Goal: Task Accomplishment & Management: Manage account settings

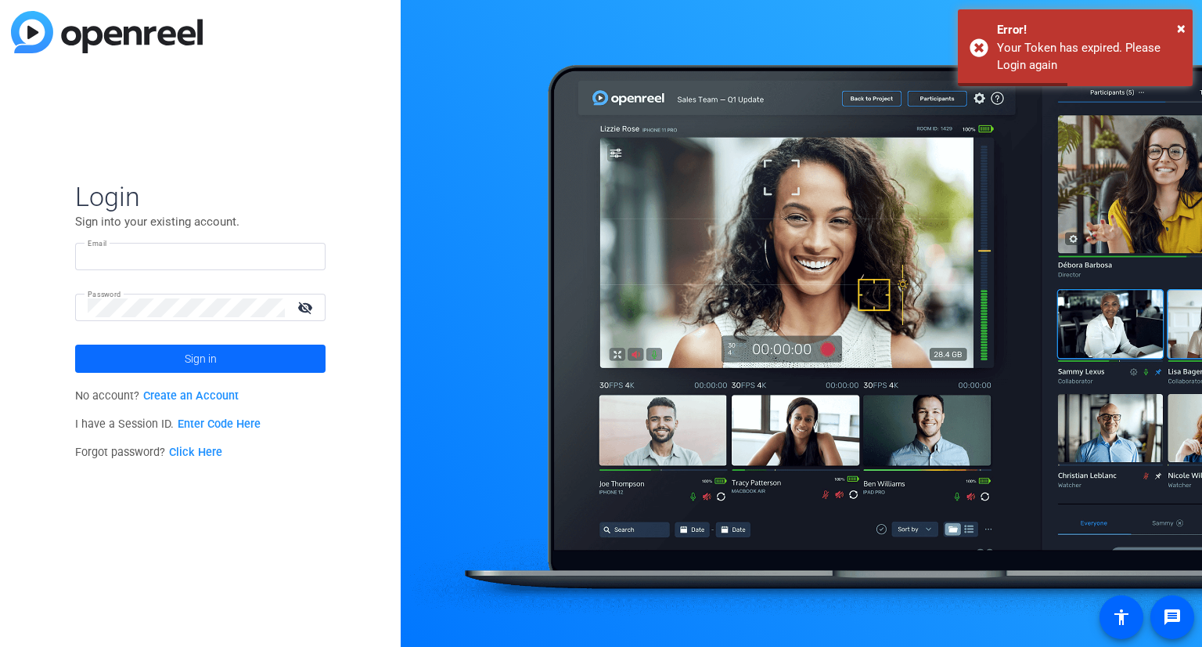
type input "[PERSON_NAME][EMAIL_ADDRESS][PERSON_NAME][DOMAIN_NAME]"
click at [229, 358] on span at bounding box center [200, 359] width 250 height 38
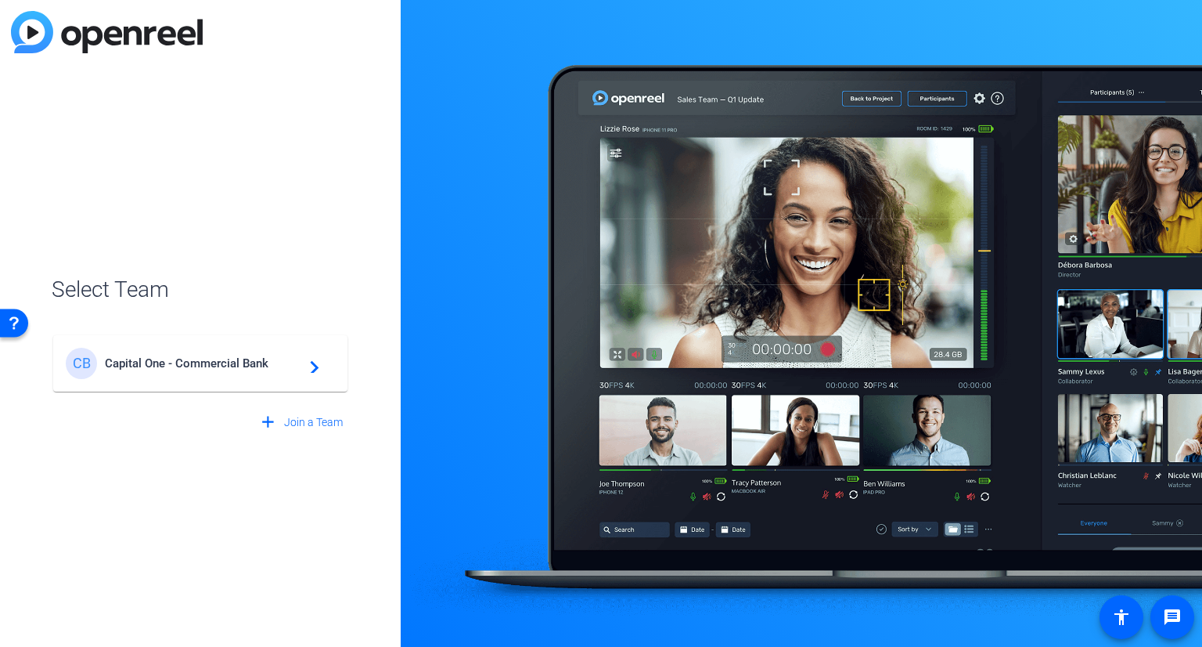
click at [240, 369] on span "Capital One - Commercial Bank" at bounding box center [203, 363] width 196 height 14
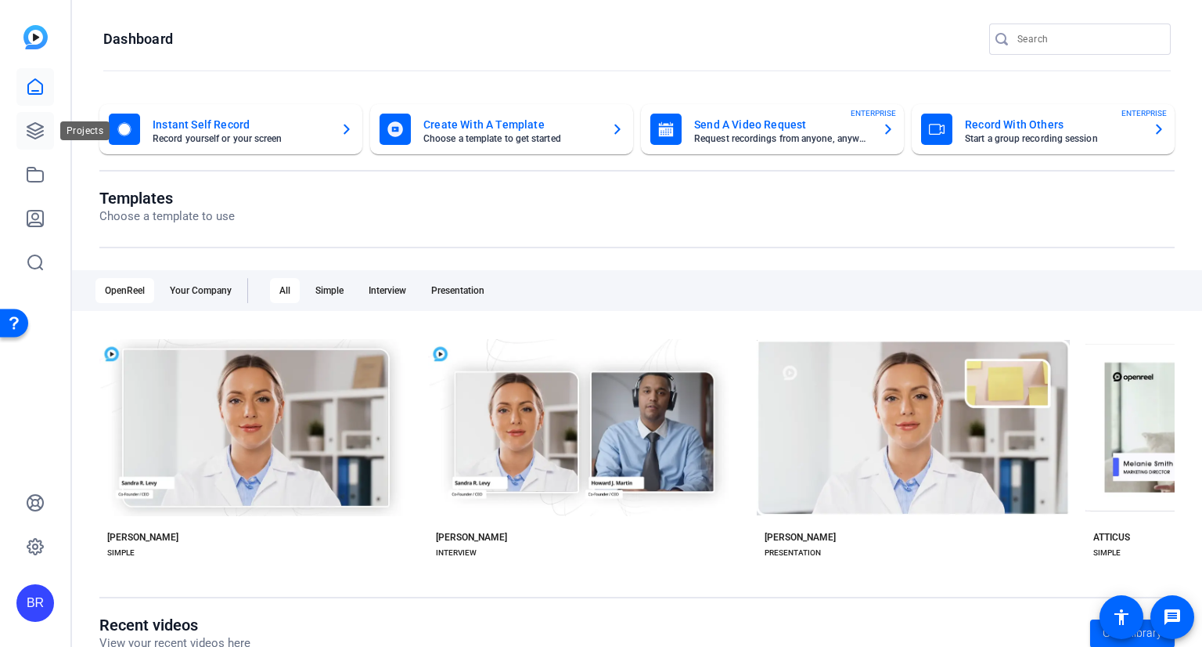
click at [31, 119] on link at bounding box center [35, 131] width 38 height 38
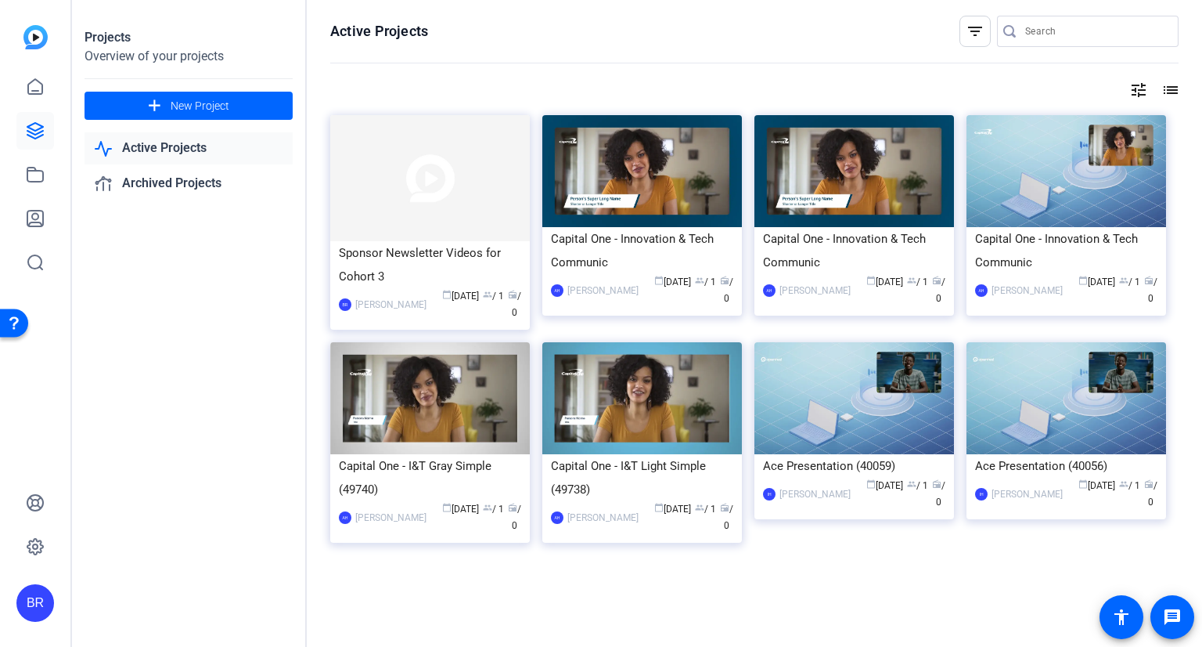
click at [189, 144] on link "Active Projects" at bounding box center [189, 148] width 208 height 32
click at [476, 142] on img at bounding box center [430, 178] width 200 height 126
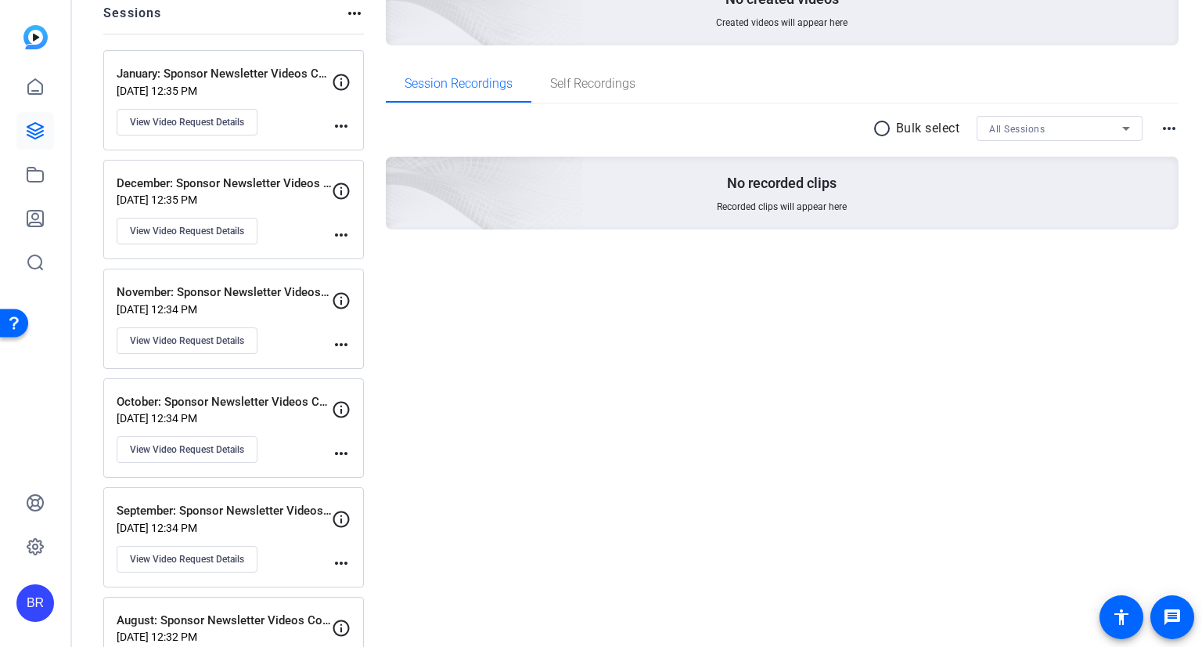
scroll to position [253, 0]
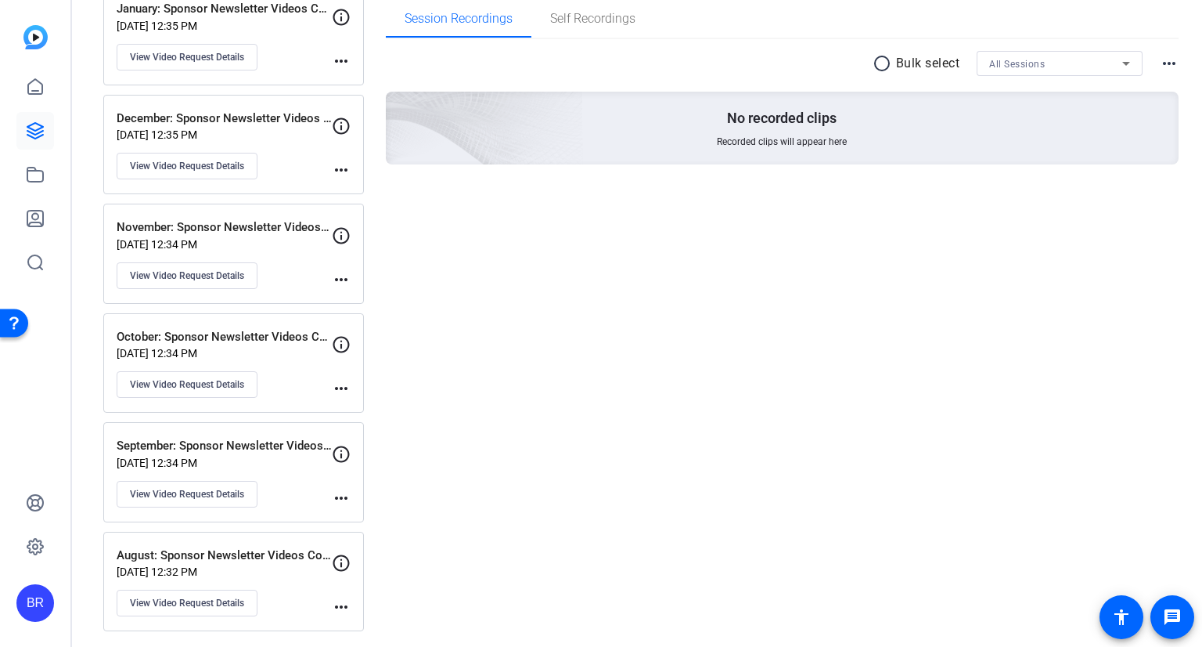
click at [279, 555] on p "August: Sponsor Newsletter Videos Cohort 3" at bounding box center [224, 555] width 215 height 18
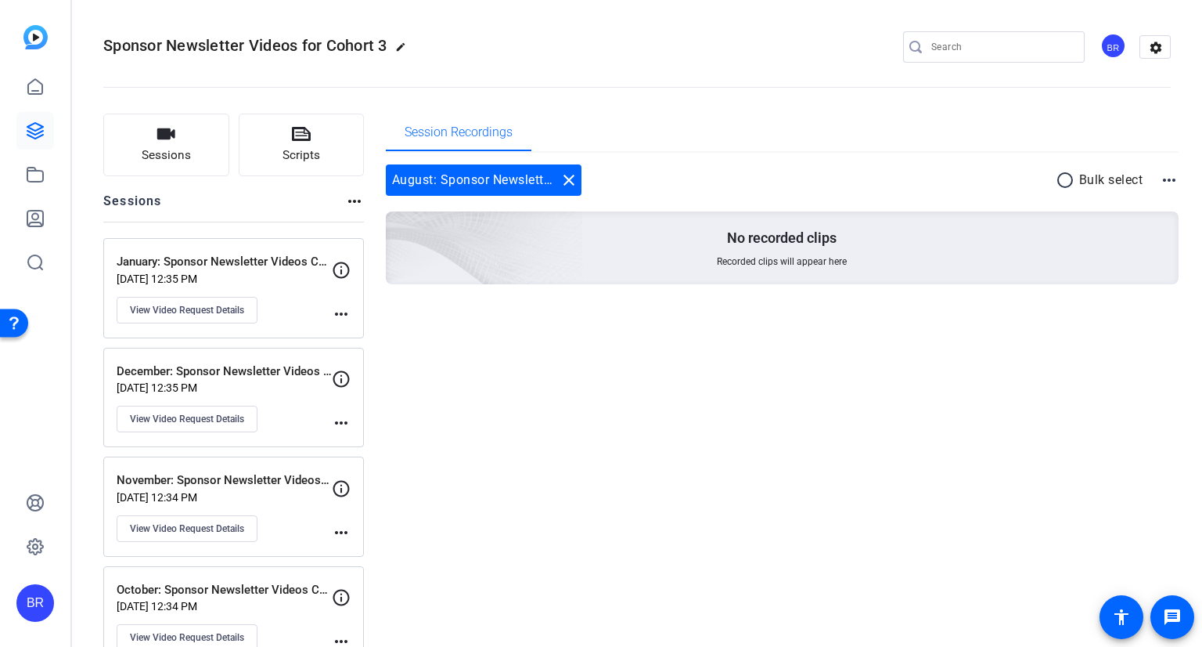
scroll to position [0, 0]
click at [258, 266] on p "January: Sponsor Newsletter Videos Cohort 3" at bounding box center [224, 262] width 215 height 18
click at [1155, 41] on mat-icon "settings" at bounding box center [1155, 47] width 31 height 23
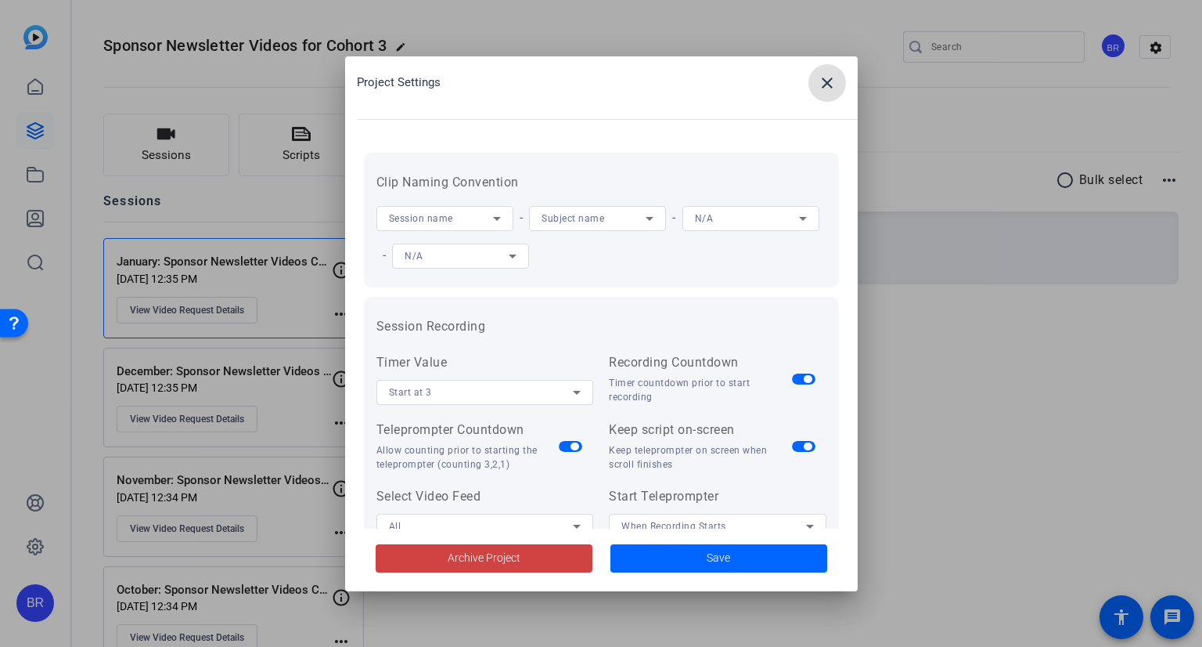
click at [817, 93] on span at bounding box center [828, 83] width 38 height 38
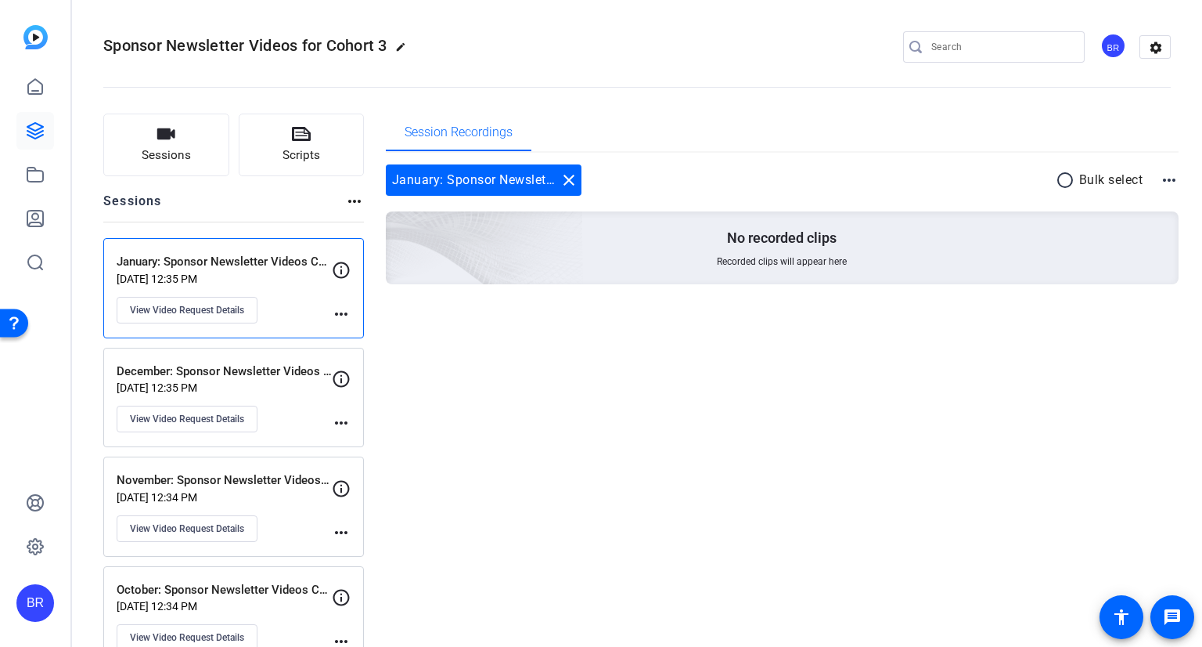
click at [373, 49] on span "Sponsor Newsletter Videos for Cohort 3" at bounding box center [245, 45] width 284 height 19
click at [39, 117] on link at bounding box center [35, 131] width 38 height 38
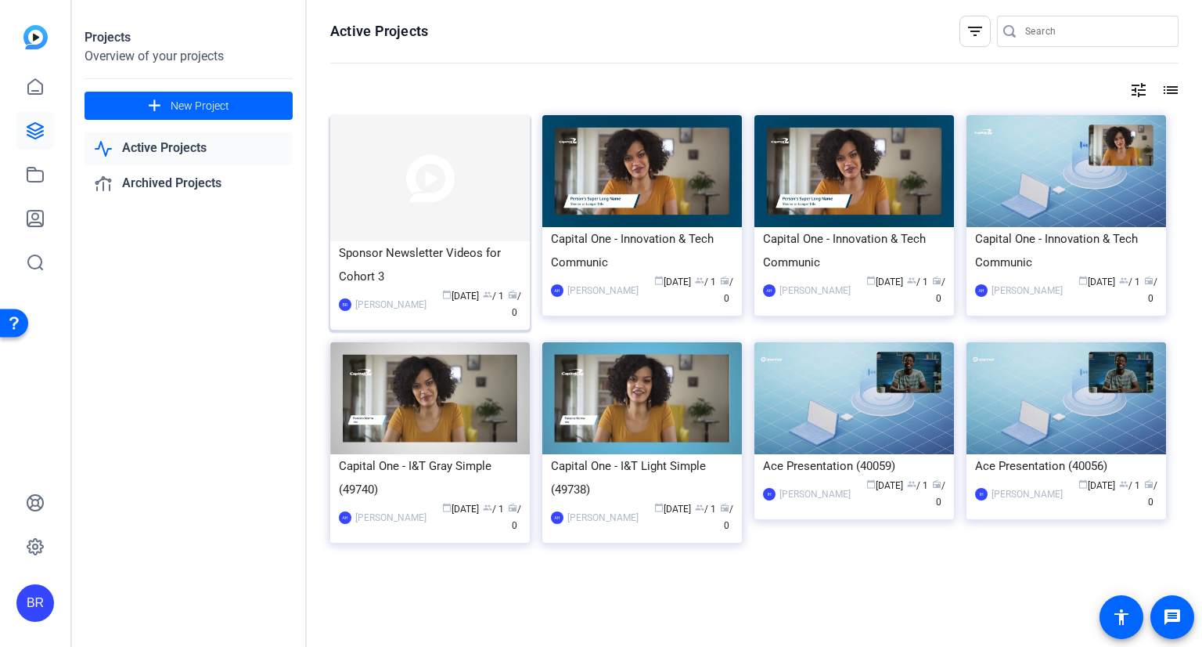
click at [482, 164] on img at bounding box center [430, 178] width 200 height 126
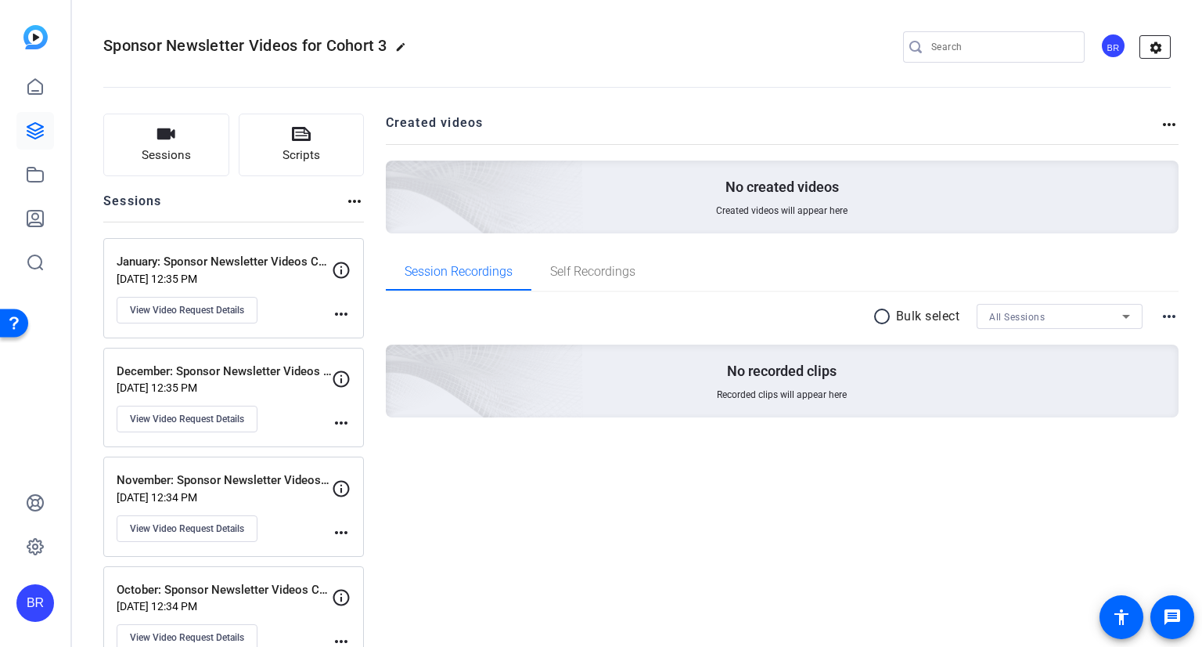
click at [1140, 46] on mat-icon "settings" at bounding box center [1155, 47] width 31 height 23
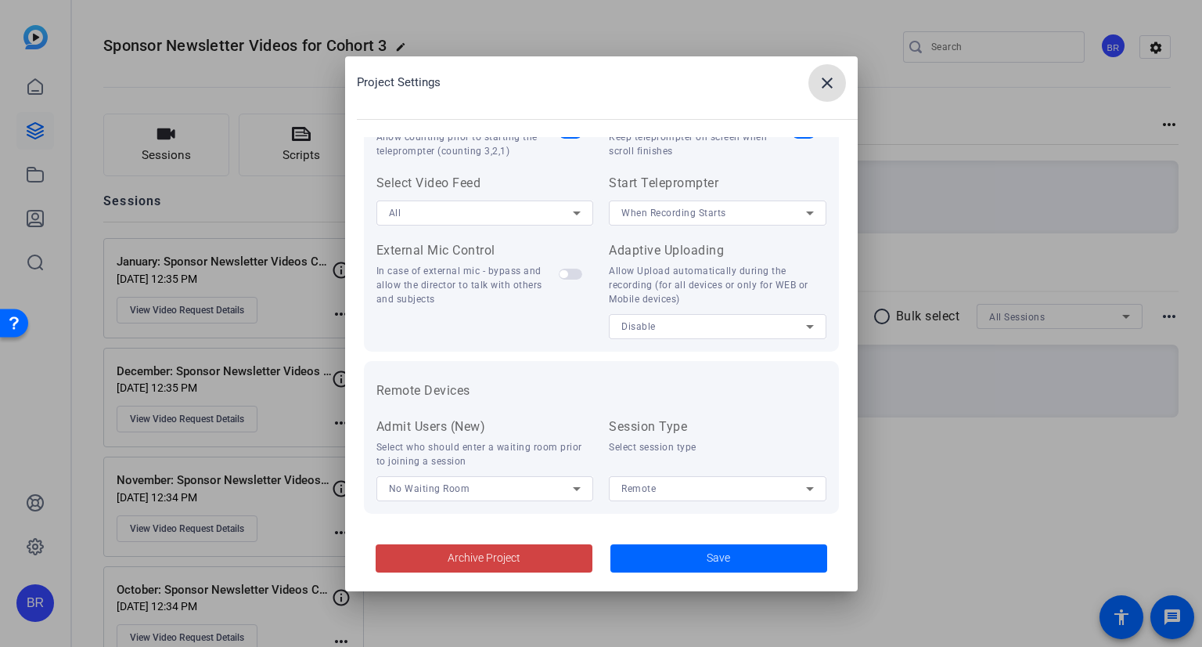
scroll to position [244, 0]
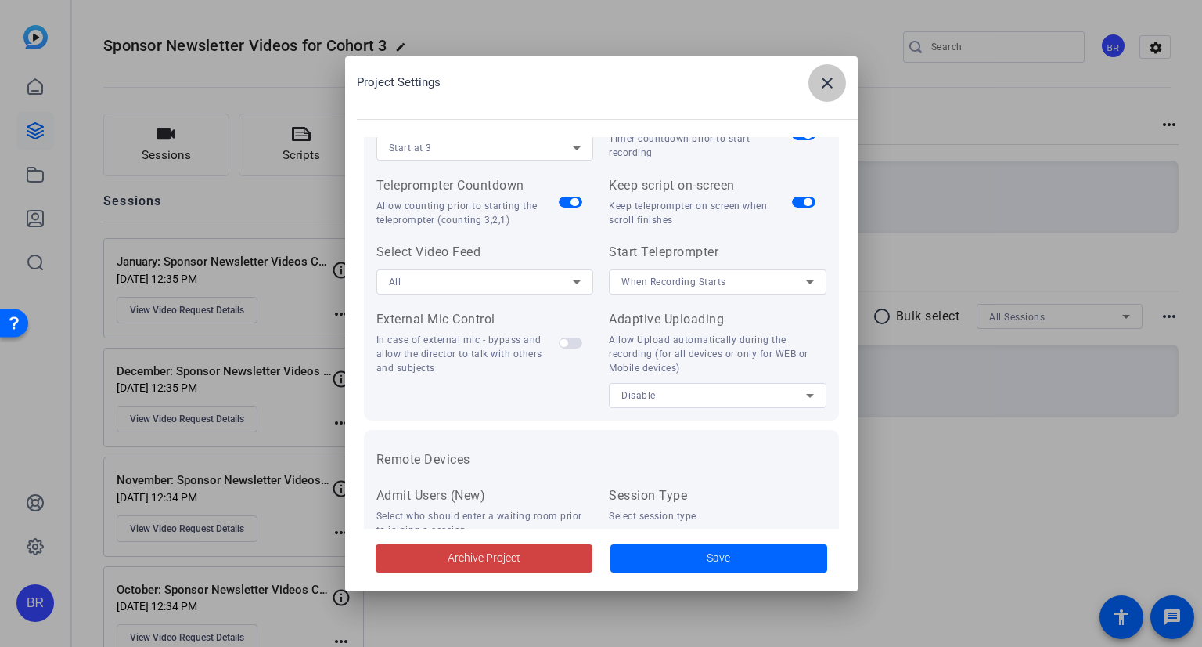
click at [833, 77] on mat-icon "close" at bounding box center [827, 83] width 19 height 19
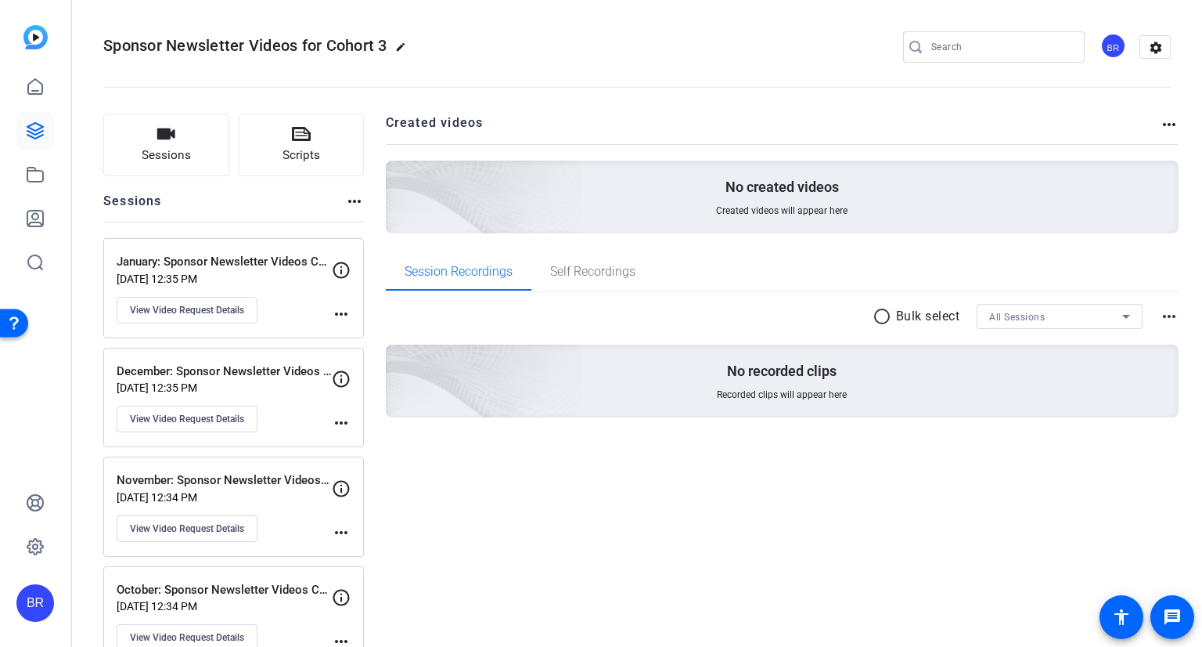
click at [1101, 50] on div "BR" at bounding box center [1114, 46] width 26 height 26
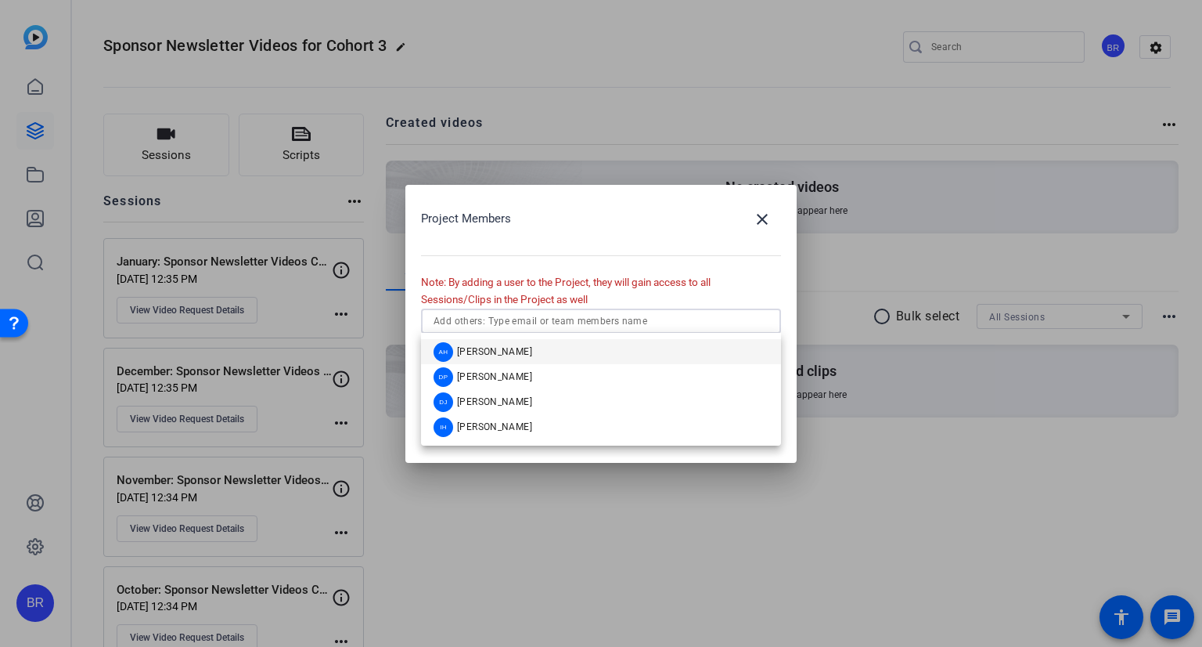
click at [626, 320] on input "text" at bounding box center [601, 321] width 335 height 19
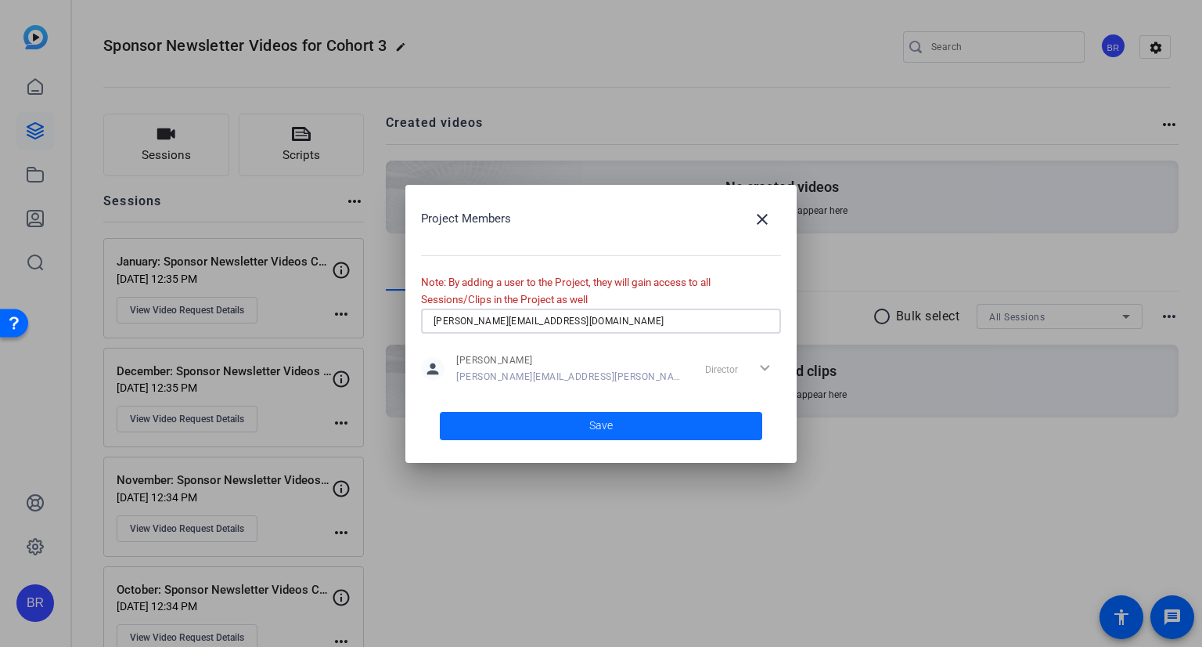
type input "[PERSON_NAME][EMAIL_ADDRESS][DOMAIN_NAME]"
click at [536, 423] on span at bounding box center [601, 426] width 322 height 38
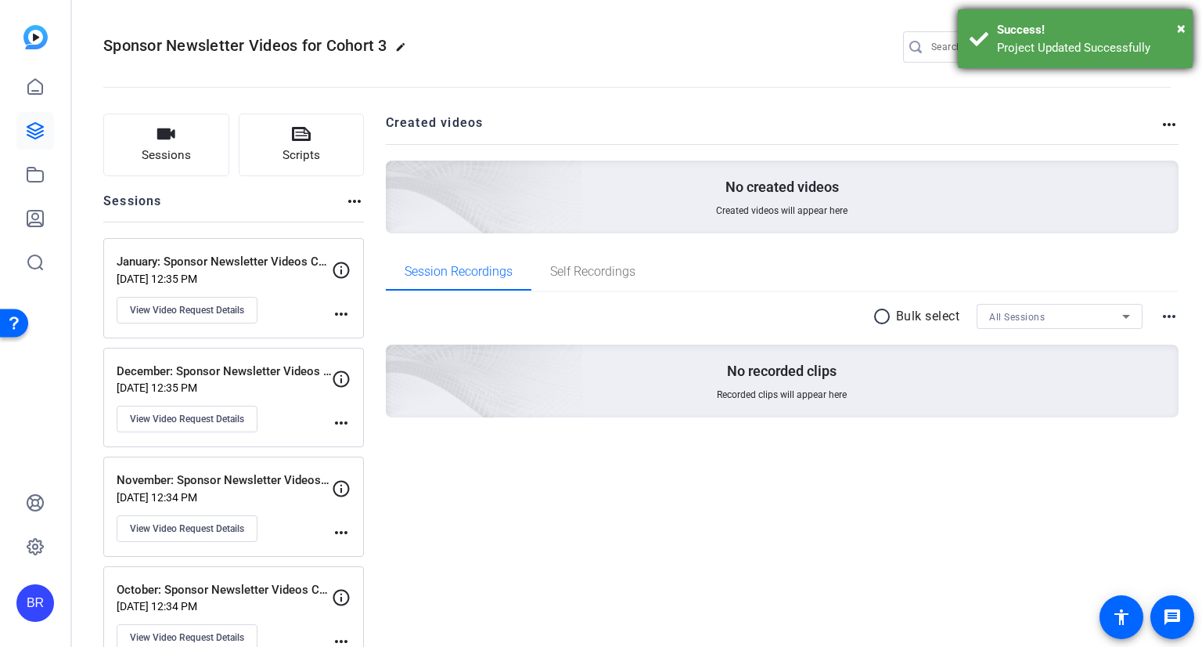
click at [1175, 28] on div "Success!" at bounding box center [1089, 30] width 184 height 18
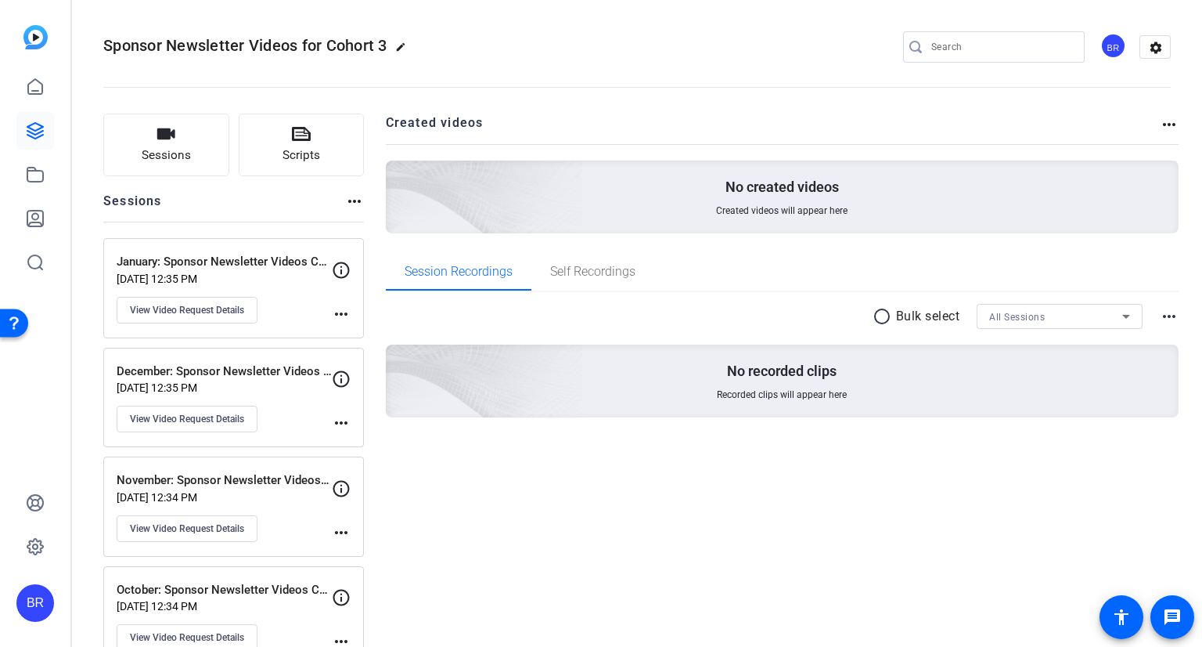
click at [1126, 39] on div "BR settings" at bounding box center [1037, 46] width 268 height 31
click at [1112, 39] on div "BR" at bounding box center [1114, 46] width 26 height 26
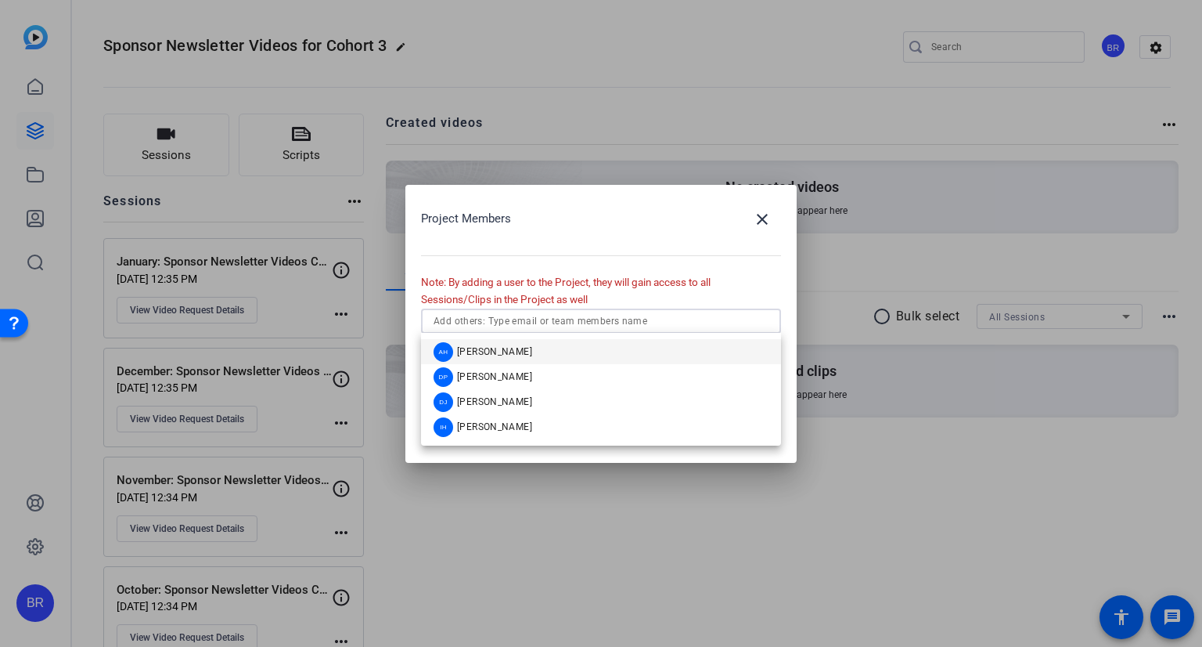
click at [630, 322] on input "text" at bounding box center [601, 321] width 335 height 19
click at [635, 319] on input "text" at bounding box center [601, 321] width 335 height 19
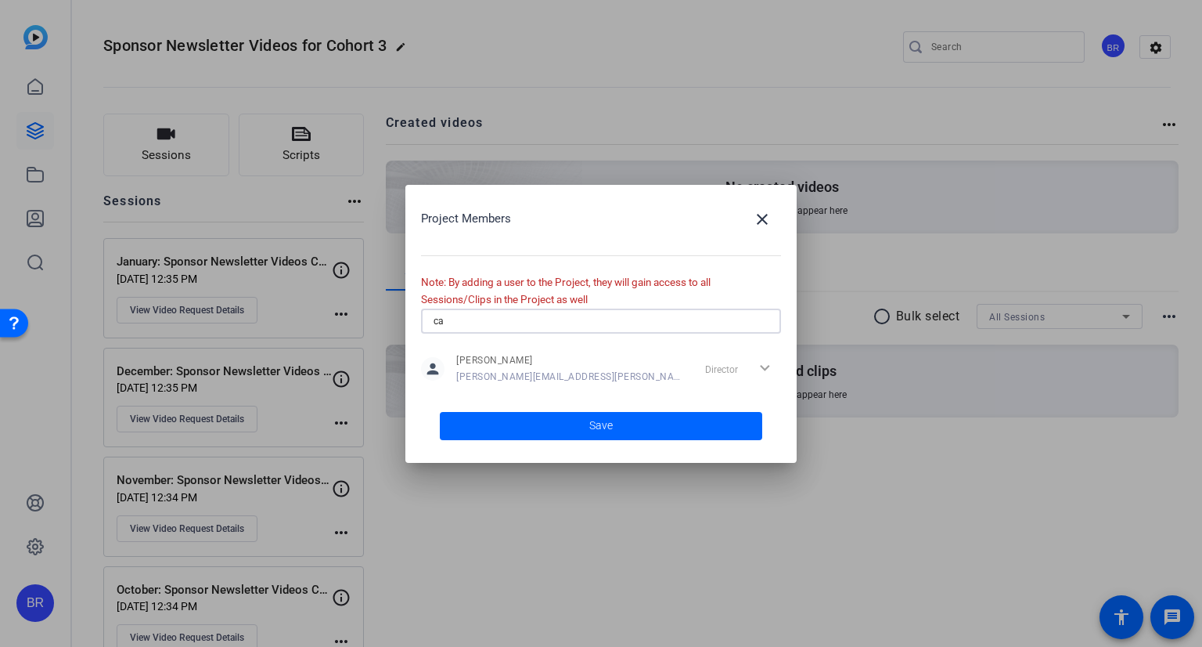
type input "c"
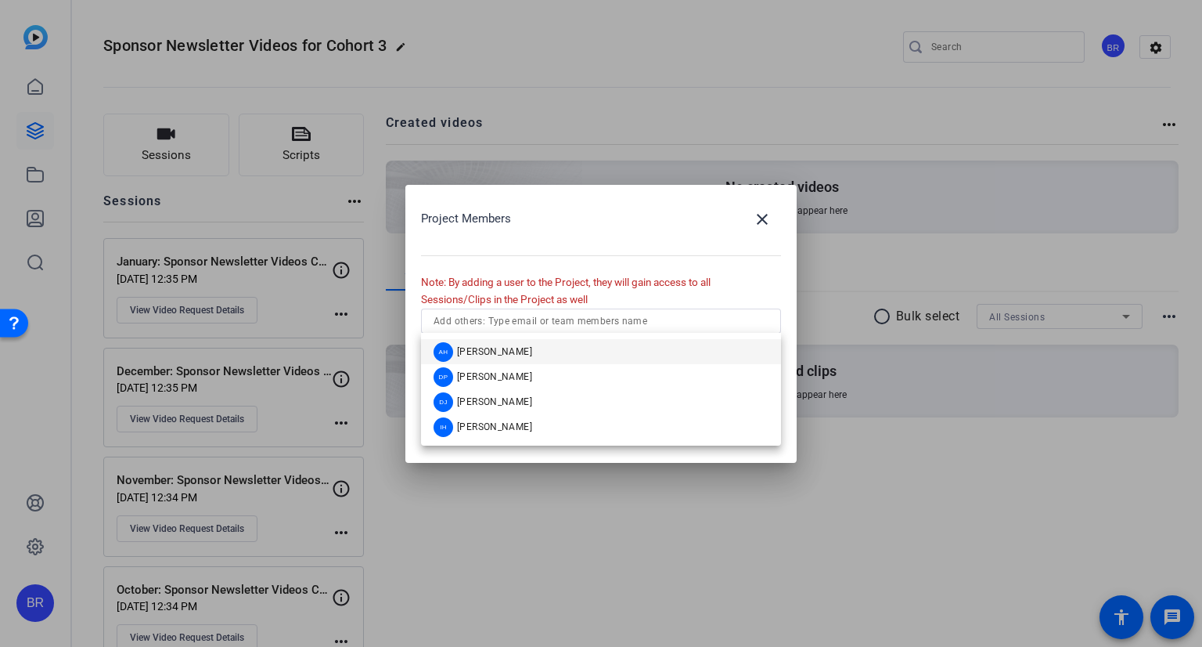
click at [689, 224] on div "Project Members close" at bounding box center [601, 219] width 360 height 38
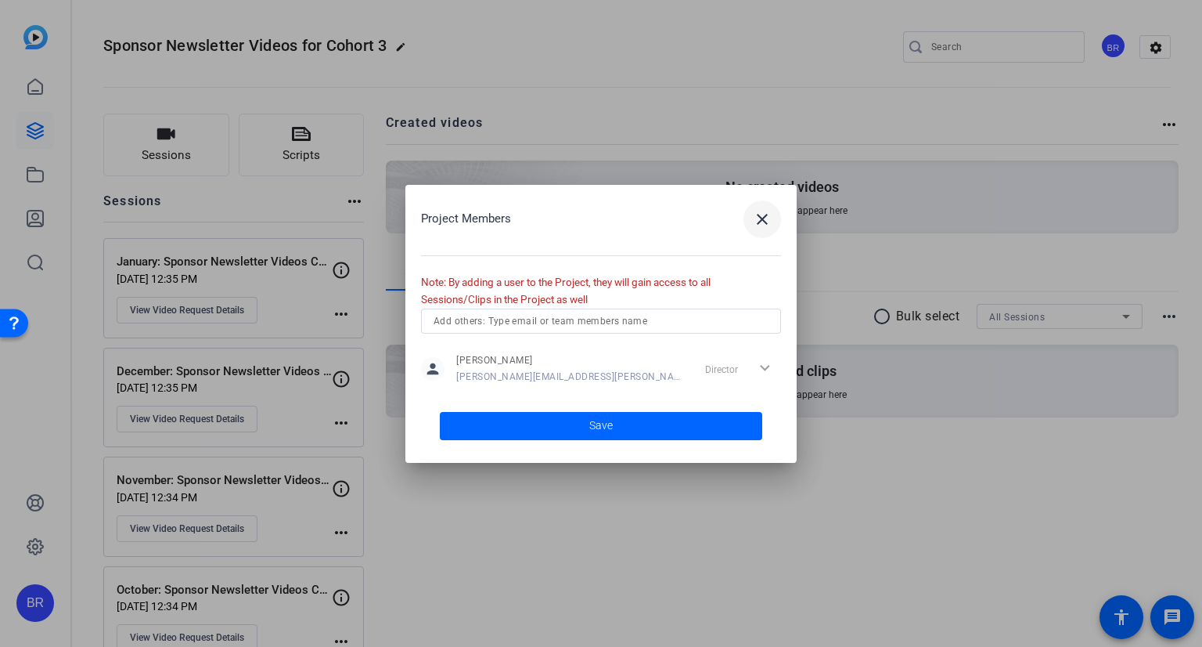
click at [755, 221] on mat-icon "close" at bounding box center [762, 219] width 19 height 19
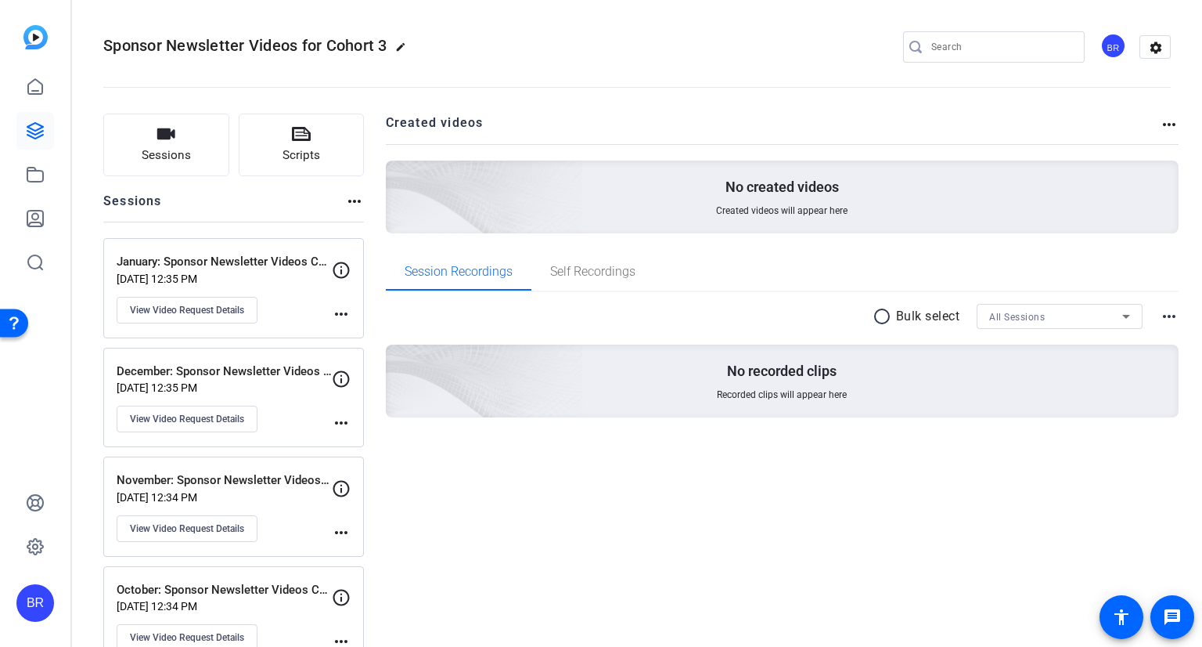
click at [1106, 39] on div "BR" at bounding box center [1114, 46] width 26 height 26
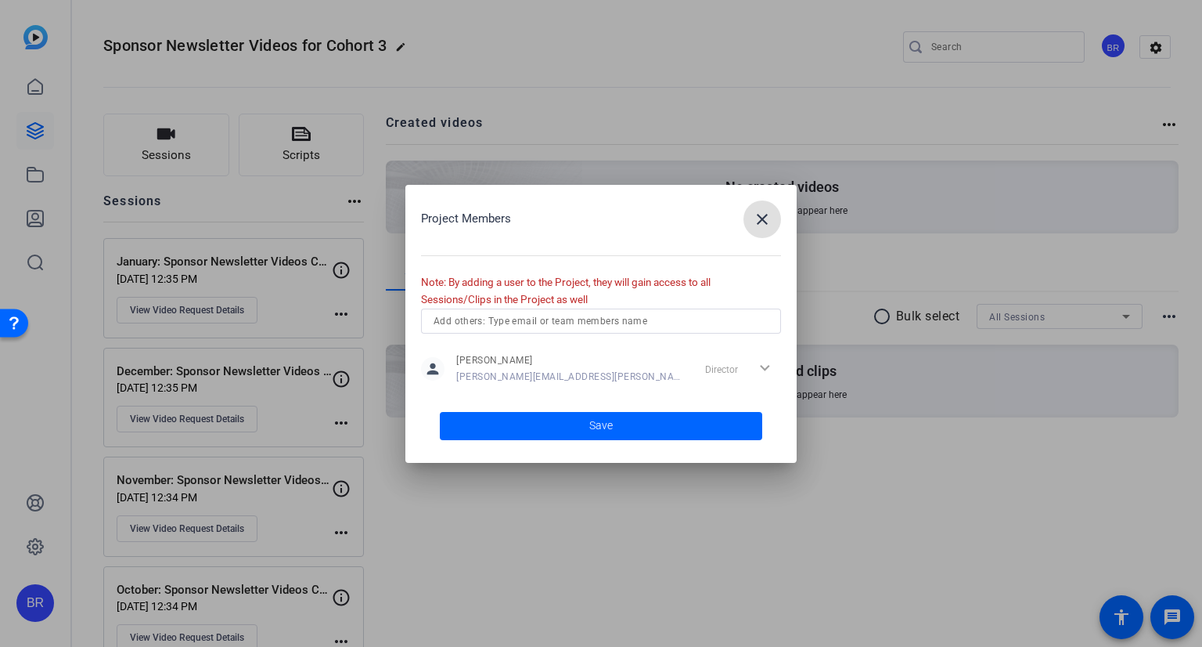
click at [765, 220] on mat-icon "close" at bounding box center [762, 219] width 19 height 19
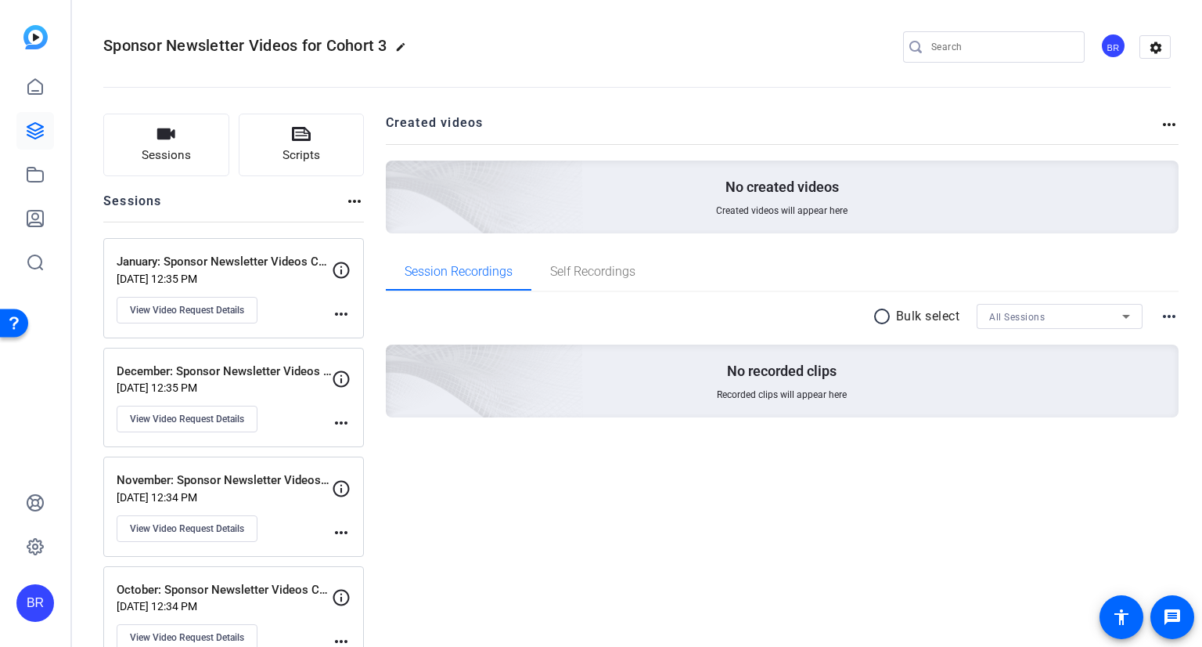
click at [1164, 118] on mat-icon "more_horiz" at bounding box center [1169, 124] width 19 height 19
click at [661, 51] on div at bounding box center [601, 323] width 1202 height 647
click at [345, 197] on mat-icon "more_horiz" at bounding box center [354, 201] width 19 height 19
click at [307, 202] on div at bounding box center [601, 323] width 1202 height 647
click at [1101, 41] on div "BR" at bounding box center [1114, 46] width 26 height 26
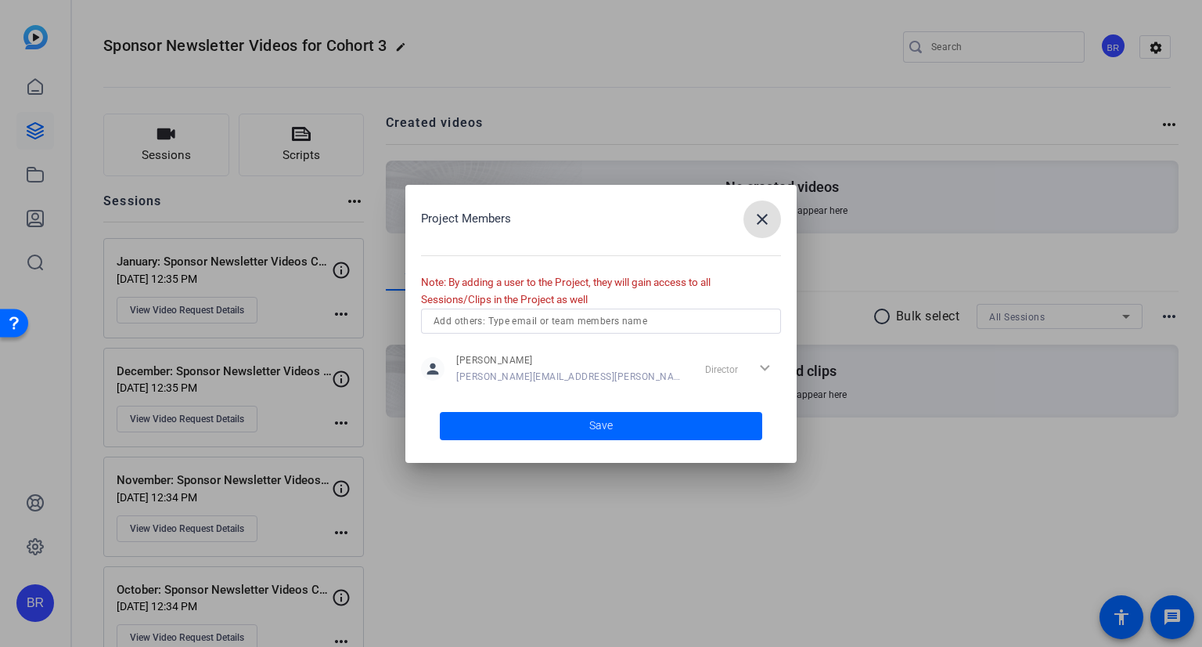
click at [761, 367] on div "Director expand_more" at bounding box center [740, 369] width 82 height 28
click at [766, 367] on div "Director expand_more" at bounding box center [740, 369] width 82 height 28
click at [589, 333] on div at bounding box center [601, 341] width 360 height 17
click at [586, 330] on input "text" at bounding box center [601, 321] width 335 height 19
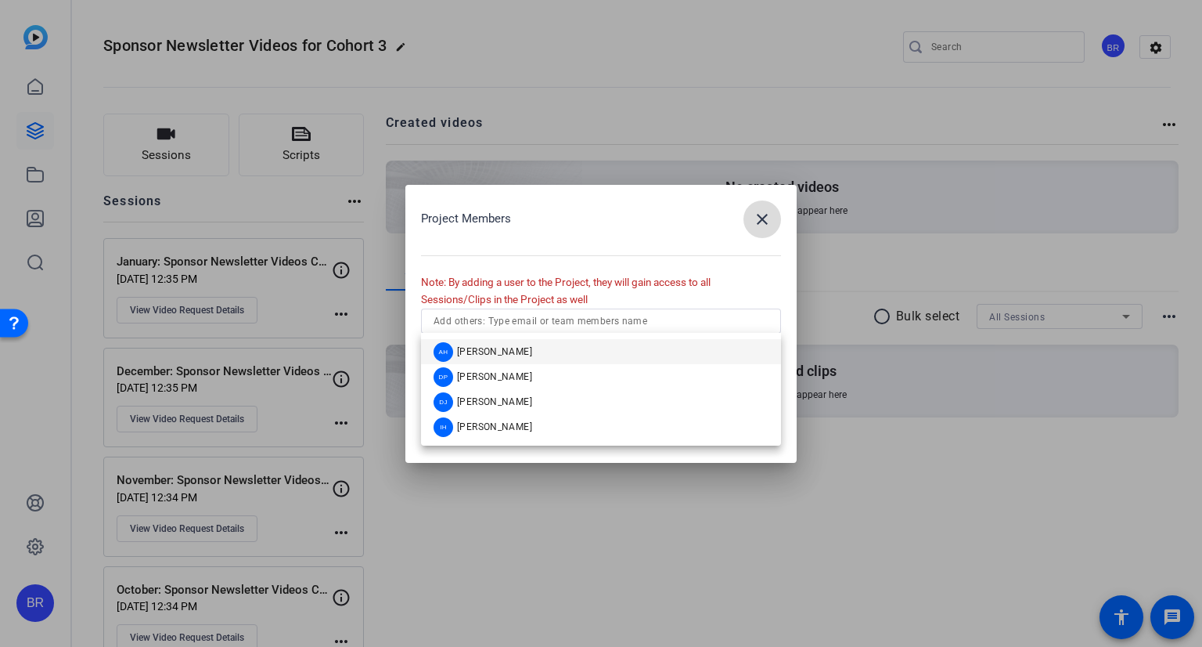
click at [768, 213] on mat-icon "close" at bounding box center [762, 219] width 19 height 19
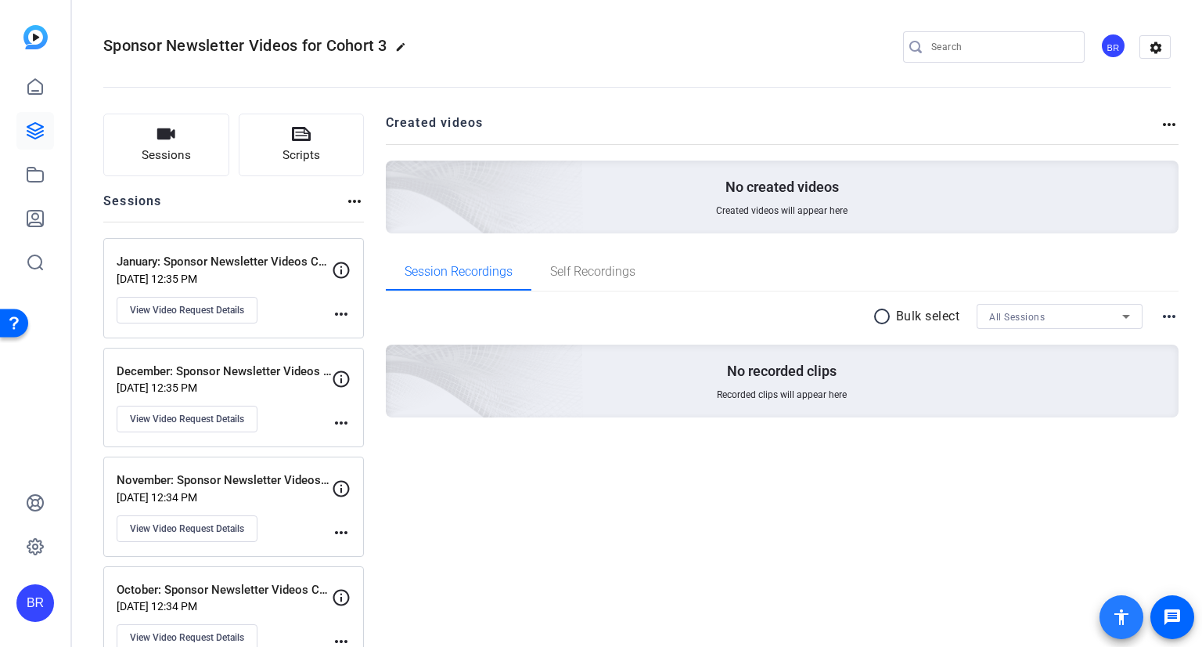
click at [1128, 604] on span at bounding box center [1122, 617] width 38 height 38
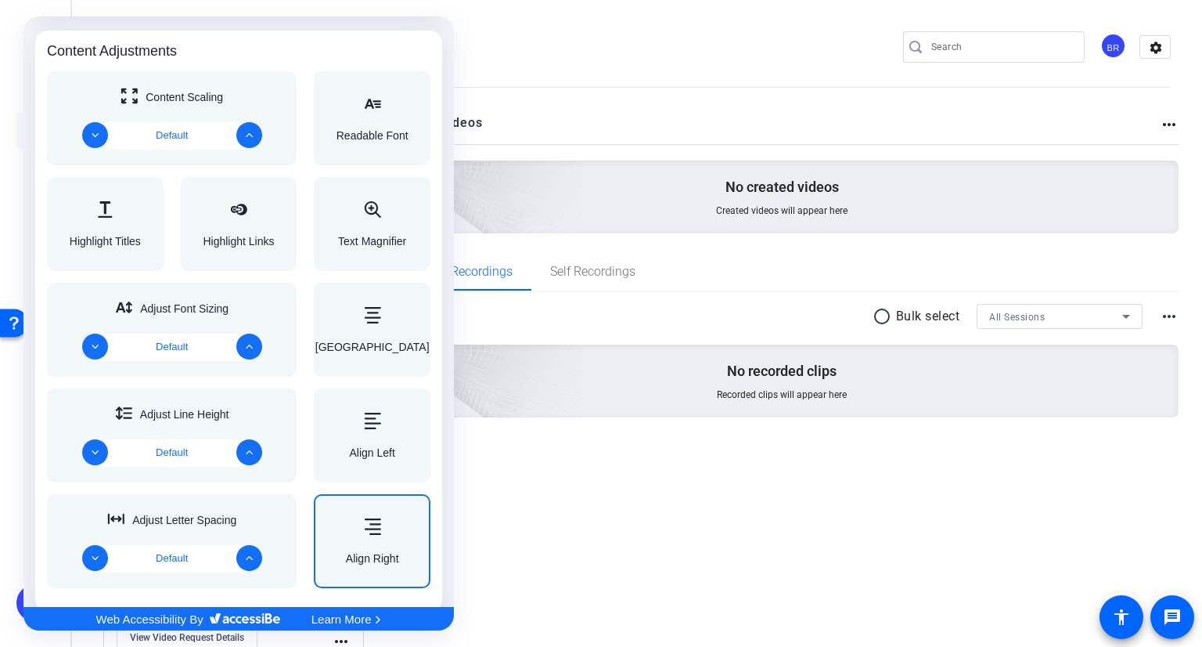
scroll to position [626, 0]
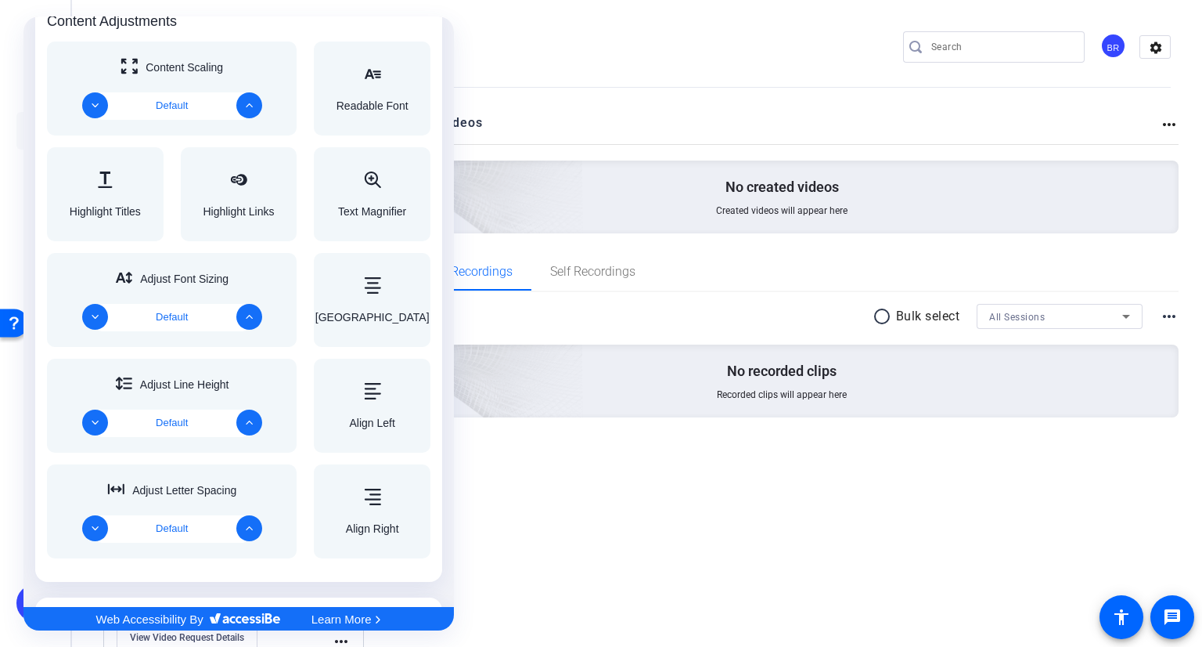
click at [704, 575] on div at bounding box center [601, 323] width 1202 height 647
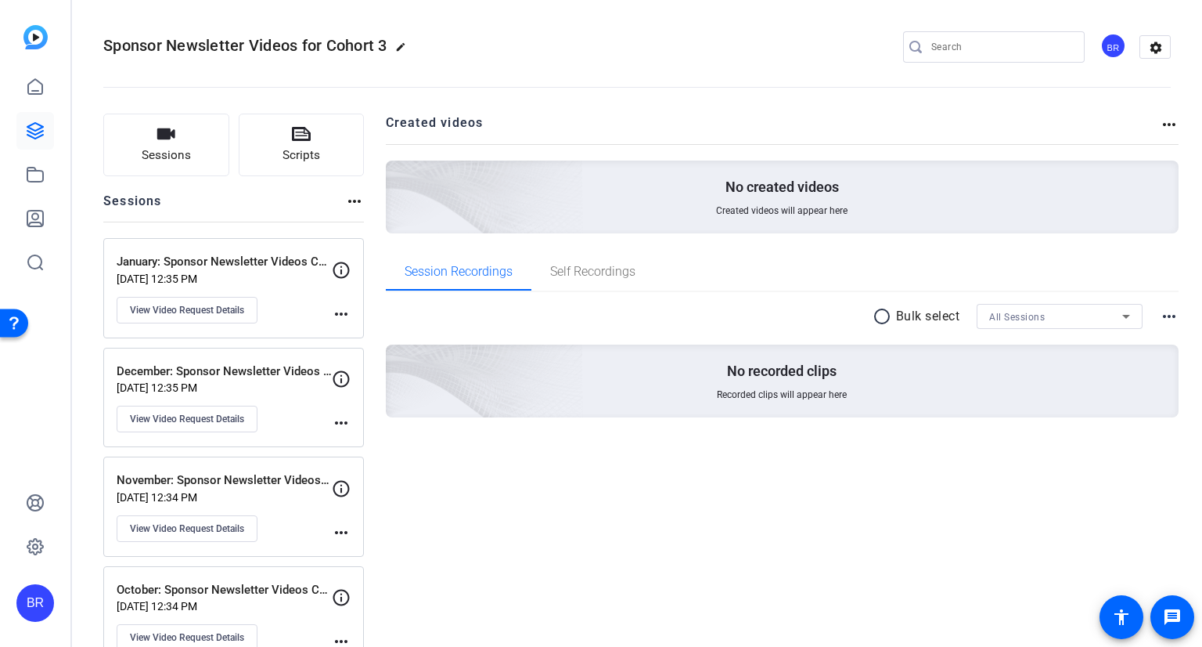
scroll to position [0, 0]
click at [549, 55] on div "Sponsor Newsletter Videos for Cohort 3 edit BR settings" at bounding box center [637, 46] width 1068 height 23
